Goal: Information Seeking & Learning: Learn about a topic

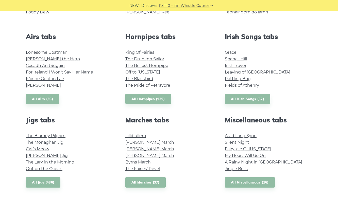
scroll to position [182, 0]
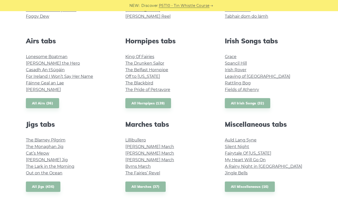
click at [46, 105] on link "All Airs (36)" at bounding box center [42, 103] width 33 height 10
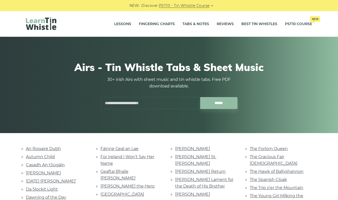
click at [152, 158] on link "For Ireland I Won’t Say Her Name" at bounding box center [128, 160] width 54 height 11
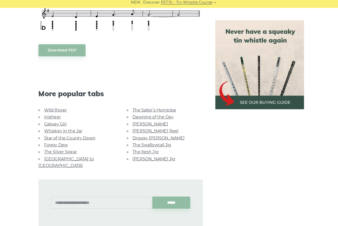
scroll to position [386, 0]
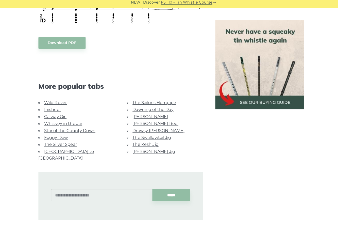
click at [97, 135] on li "Foggy Dew" at bounding box center [75, 138] width 75 height 7
click at [91, 129] on link "Star of the County Down" at bounding box center [69, 131] width 51 height 5
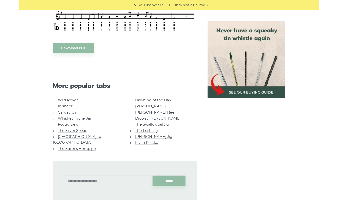
scroll to position [256, 0]
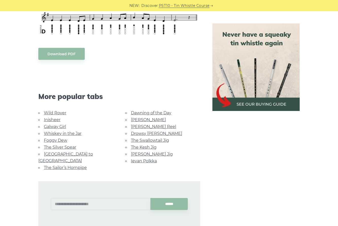
click at [170, 114] on link "Dawning of the Day" at bounding box center [151, 112] width 40 height 5
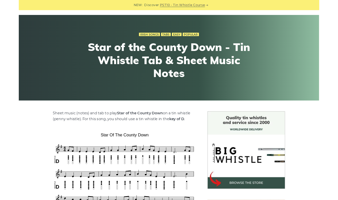
scroll to position [0, 0]
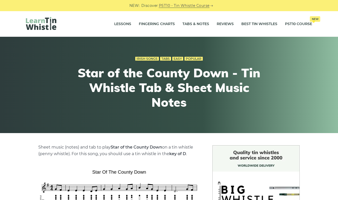
click at [177, 60] on link "Easy" at bounding box center [177, 59] width 11 height 4
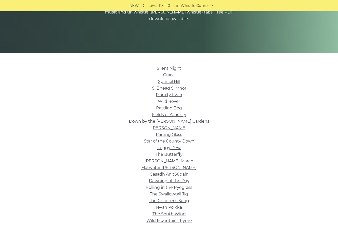
scroll to position [81, 0]
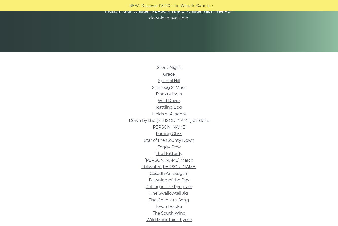
click at [177, 116] on link "Fields of Athenry" at bounding box center [169, 113] width 34 height 5
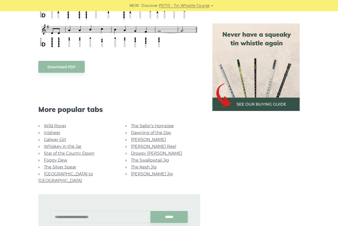
scroll to position [334, 0]
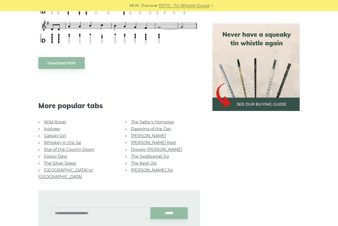
click at [86, 147] on link "Star of the County Down" at bounding box center [69, 149] width 51 height 5
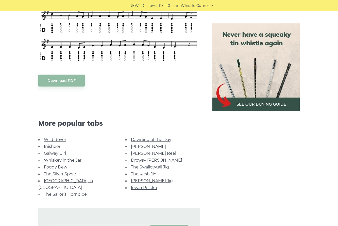
scroll to position [231, 0]
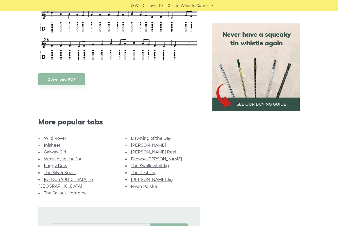
click at [80, 158] on link "Whiskey in the Jar" at bounding box center [63, 158] width 38 height 5
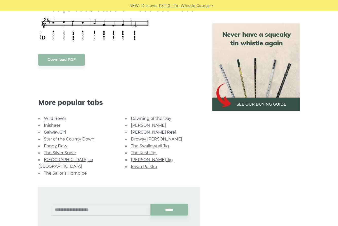
scroll to position [252, 0]
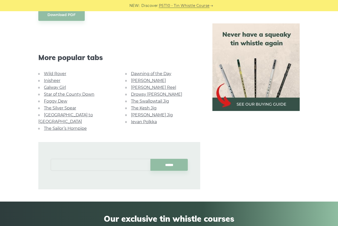
click at [98, 158] on input "text" at bounding box center [101, 164] width 100 height 12
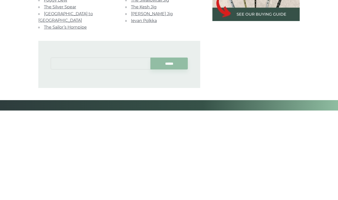
scroll to position [308, 0]
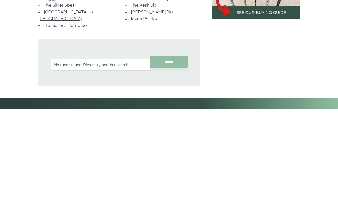
type input "**********"
click at [179, 147] on input "******" at bounding box center [170, 153] width 38 height 12
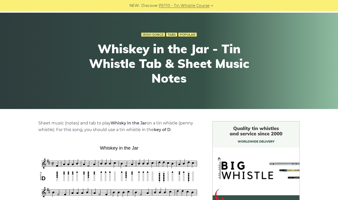
scroll to position [0, 0]
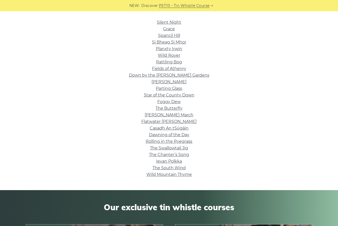
scroll to position [127, 0]
click at [190, 175] on link "Wild Mountain Thyme" at bounding box center [169, 173] width 45 height 5
